Goal: Find specific page/section: Find specific page/section

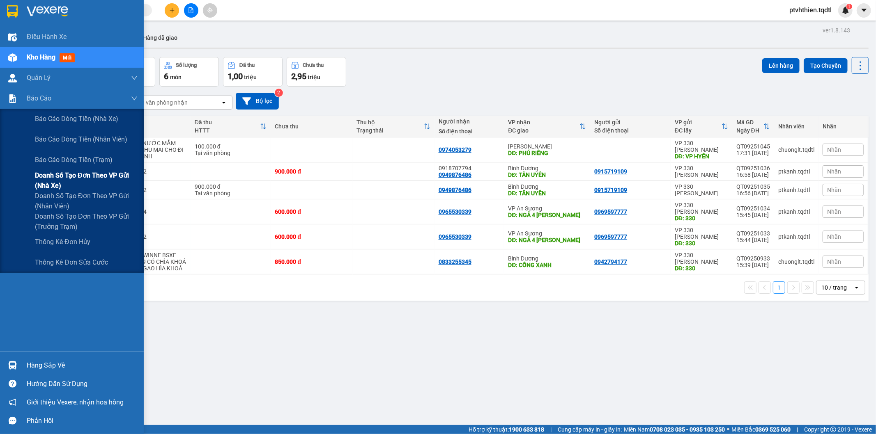
click at [42, 185] on span "Doanh số tạo đơn theo VP gửi (nhà xe)" at bounding box center [86, 180] width 103 height 21
